Goal: Answer question/provide support: Share knowledge or assist other users

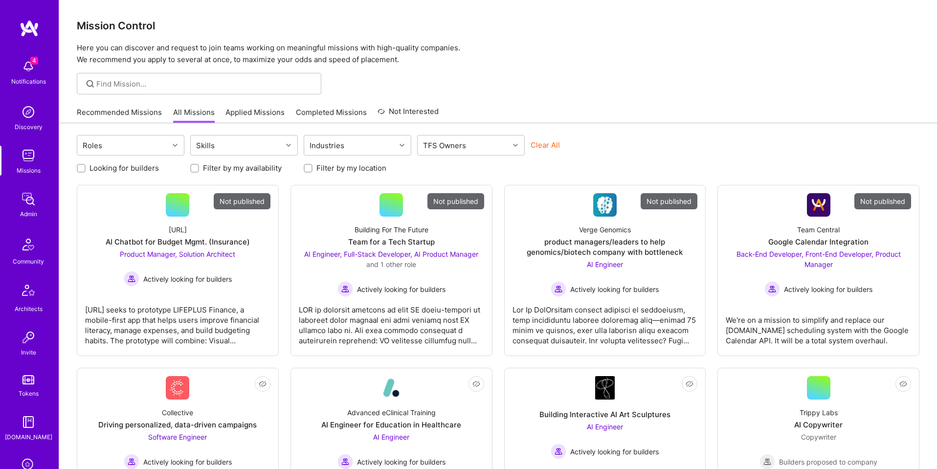
scroll to position [156, 0]
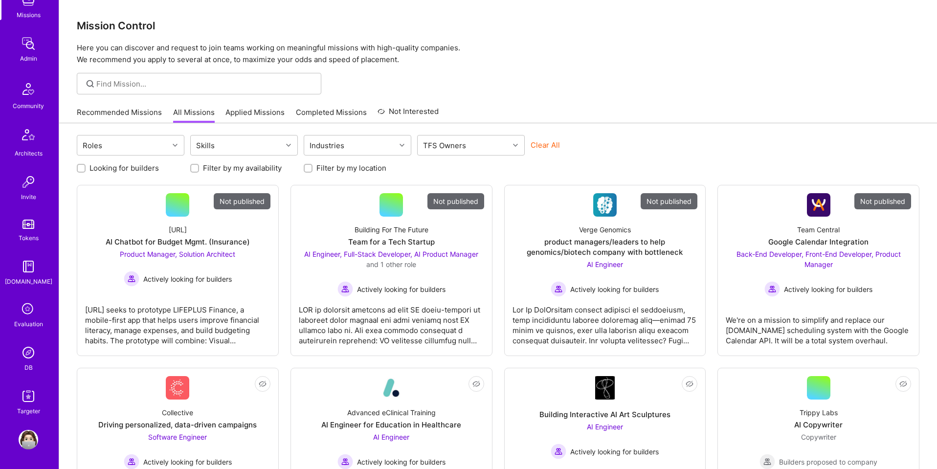
click at [31, 361] on img at bounding box center [29, 353] width 20 height 20
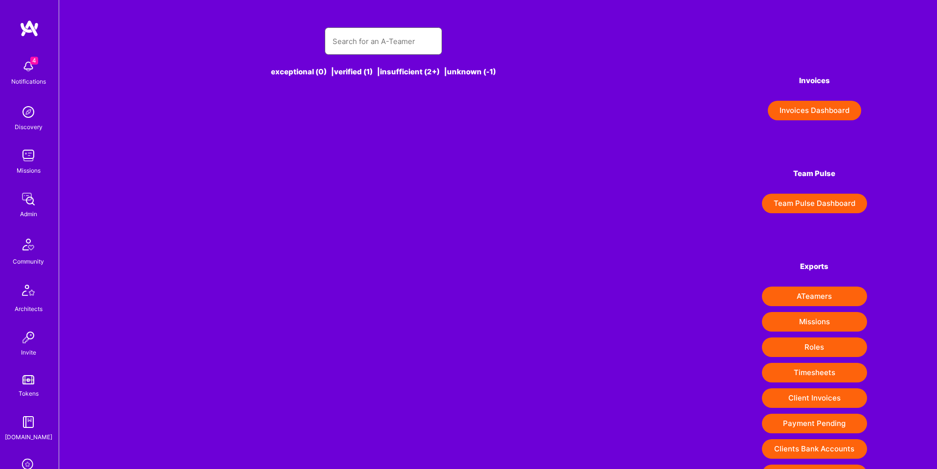
click at [395, 37] on input "text" at bounding box center [384, 41] width 102 height 25
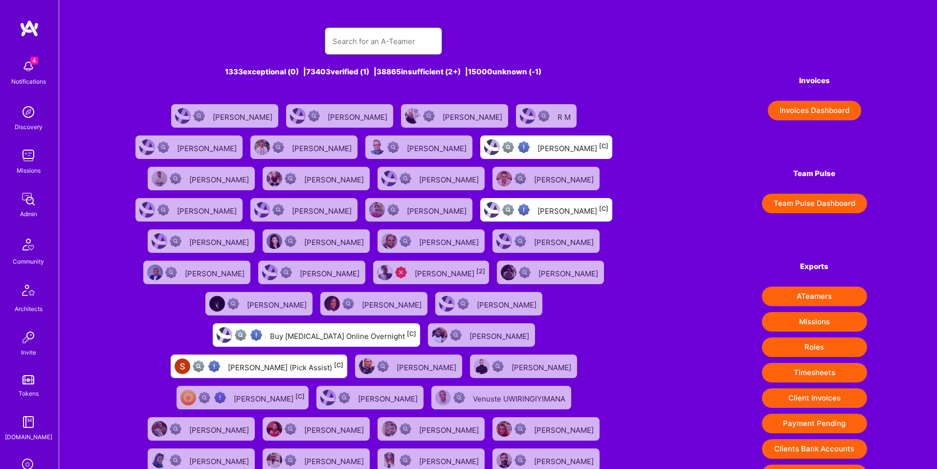
paste input "[PERSON_NAME][EMAIL_ADDRESS][PERSON_NAME][DOMAIN_NAME]"
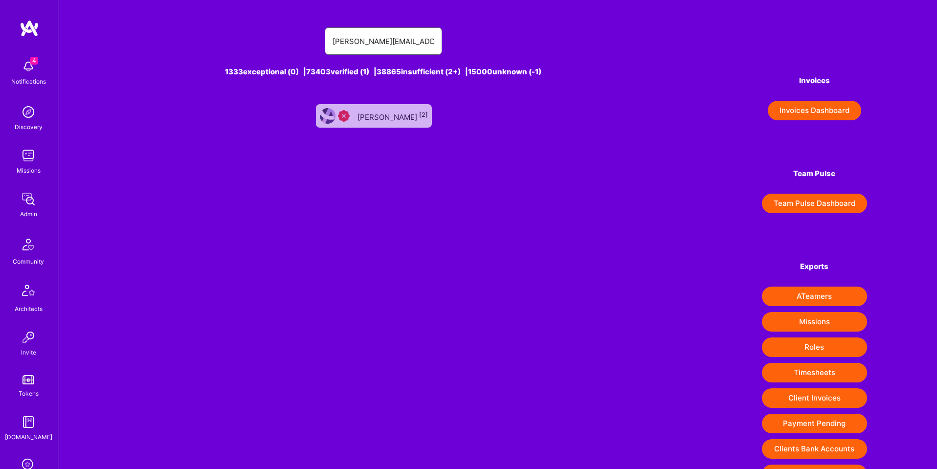
type input "[PERSON_NAME][EMAIL_ADDRESS][PERSON_NAME][DOMAIN_NAME]"
click at [401, 119] on div "[PERSON_NAME] [2]" at bounding box center [393, 116] width 70 height 13
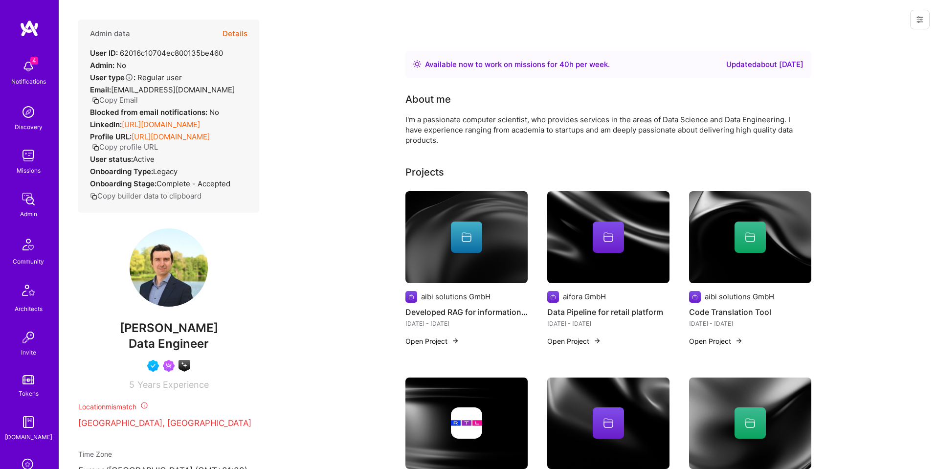
click at [919, 24] on button at bounding box center [920, 20] width 20 height 20
click at [887, 35] on button "Login as Kiril" at bounding box center [884, 41] width 90 height 25
